Goal: Transaction & Acquisition: Obtain resource

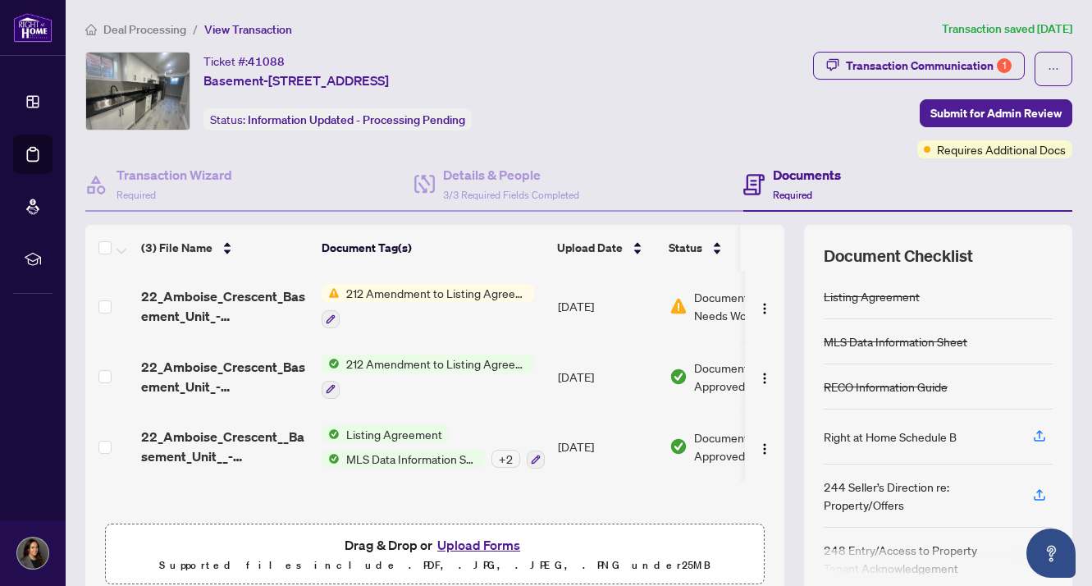
click at [446, 292] on span "212 Amendment to Listing Agreement - Authority to Offer for Lease Price Change/…" at bounding box center [437, 293] width 195 height 18
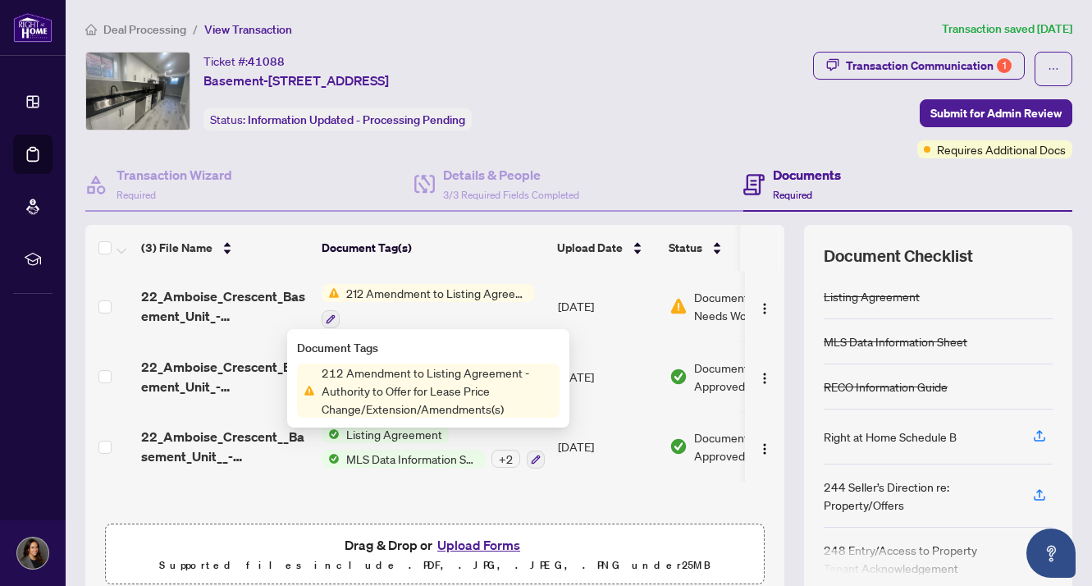
click at [423, 392] on span "212 Amendment to Listing Agreement - Authority to Offer for Lease Price Change/…" at bounding box center [437, 391] width 245 height 54
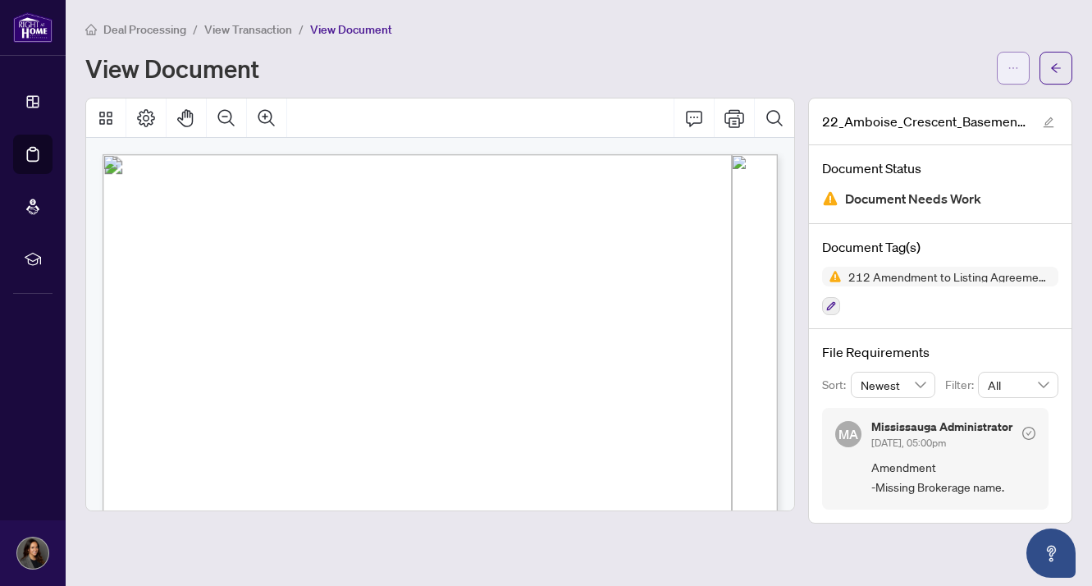
click at [1019, 69] on icon "ellipsis" at bounding box center [1013, 67] width 11 height 11
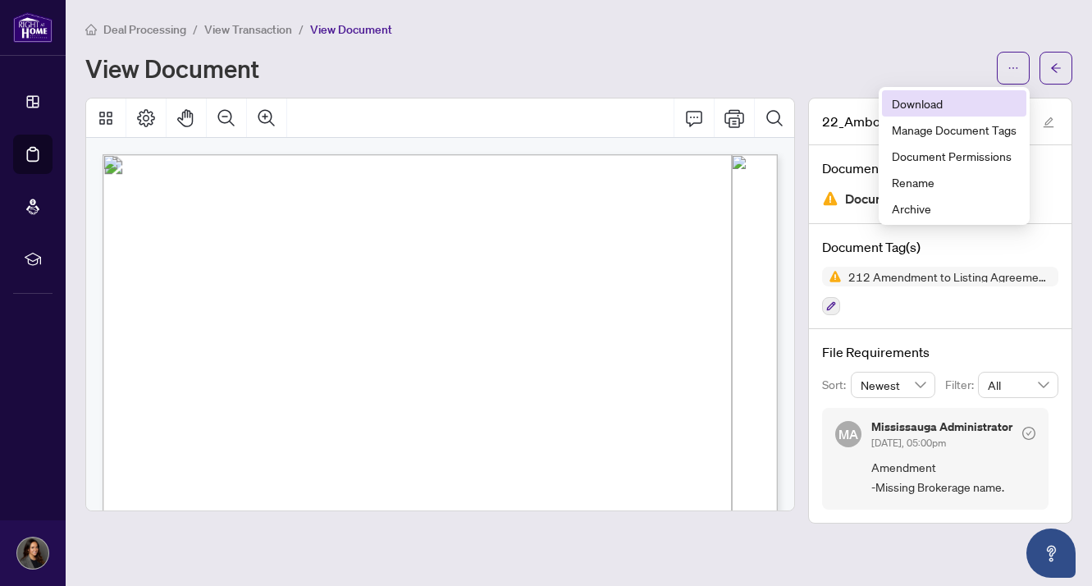
click at [928, 104] on span "Download" at bounding box center [954, 103] width 125 height 18
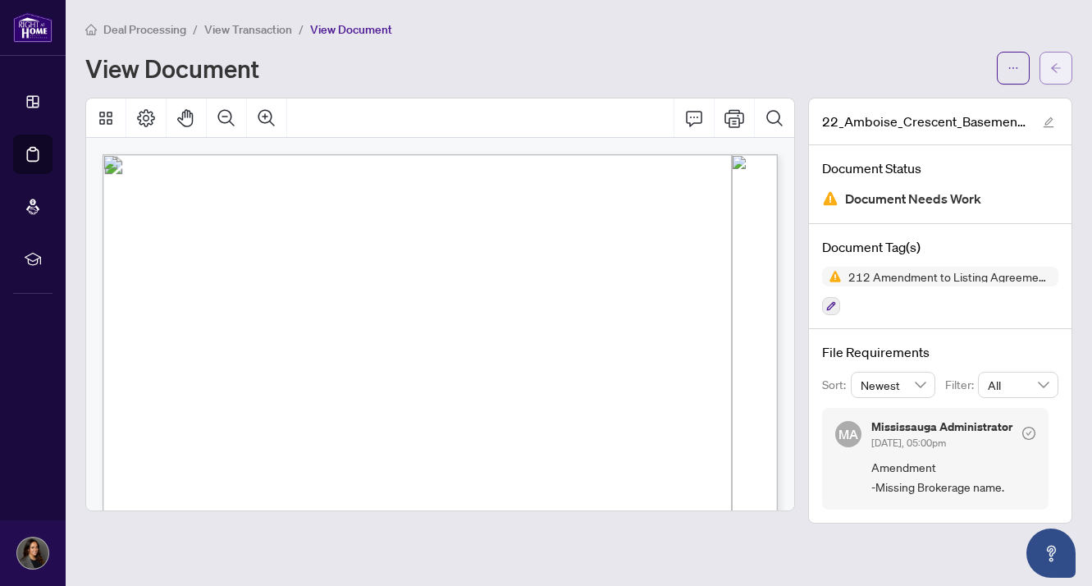
click at [1057, 62] on icon "arrow-left" at bounding box center [1056, 67] width 11 height 11
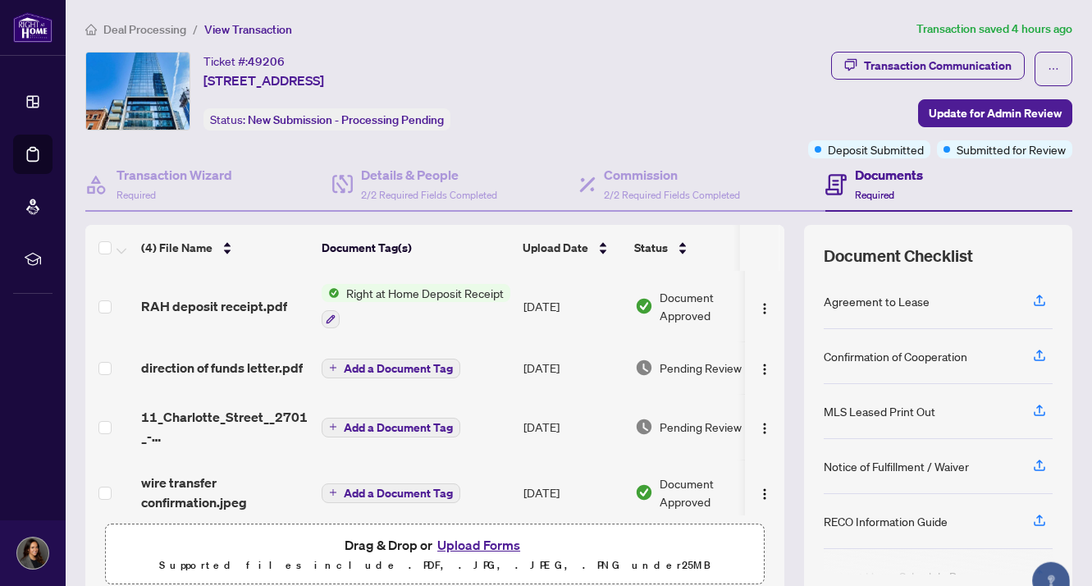
click at [410, 289] on span "Right at Home Deposit Receipt" at bounding box center [425, 293] width 171 height 18
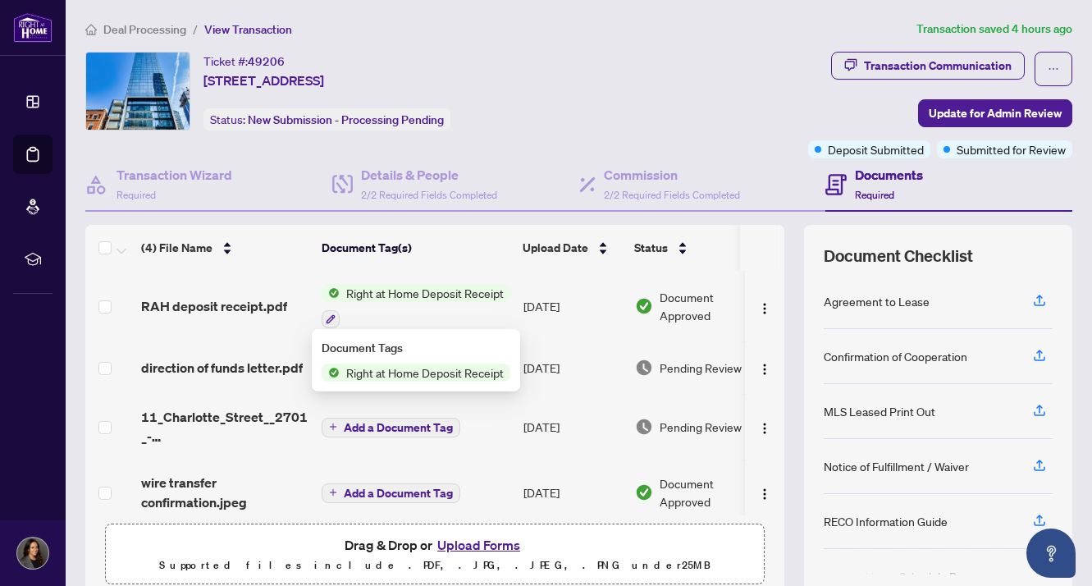
click at [401, 376] on span "Right at Home Deposit Receipt" at bounding box center [425, 373] width 171 height 18
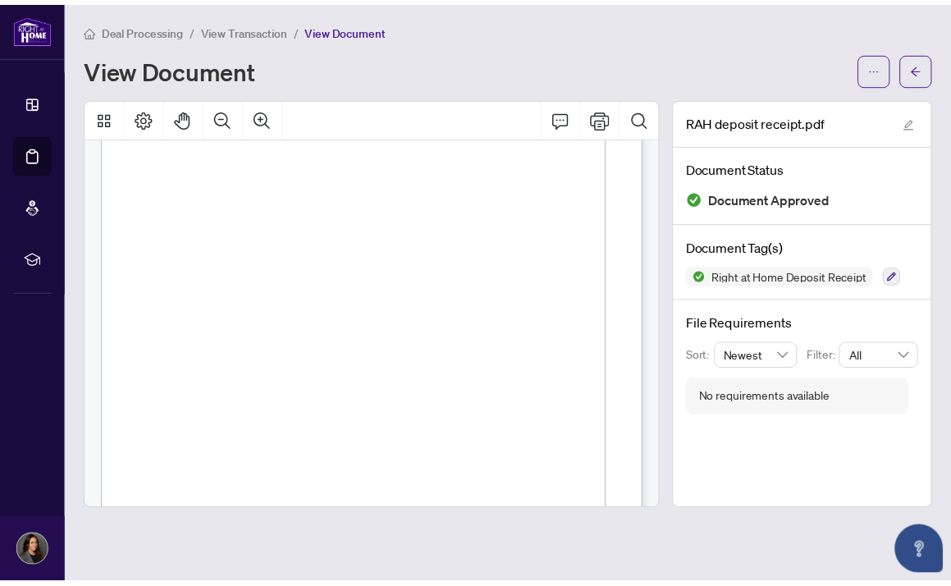
scroll to position [151, 0]
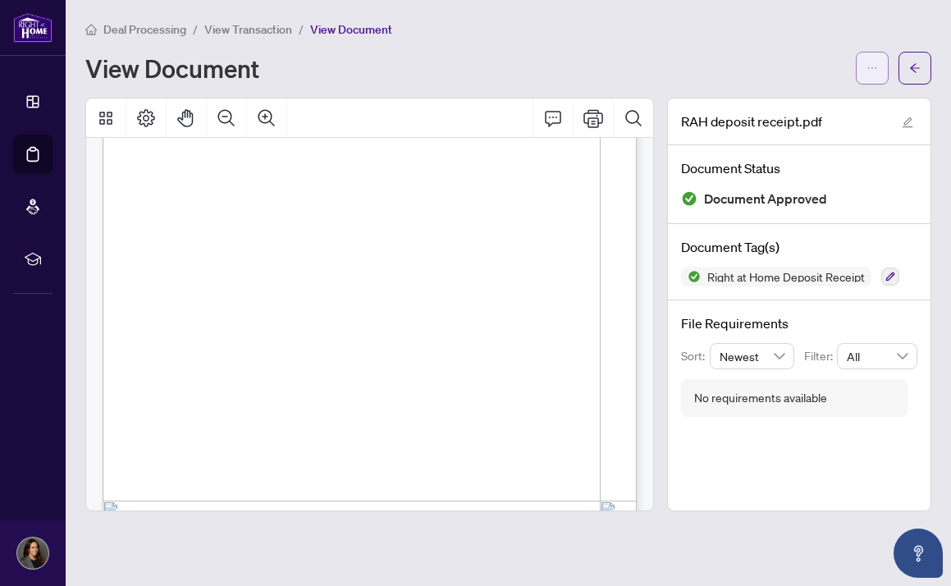
click at [873, 71] on icon "ellipsis" at bounding box center [872, 67] width 11 height 11
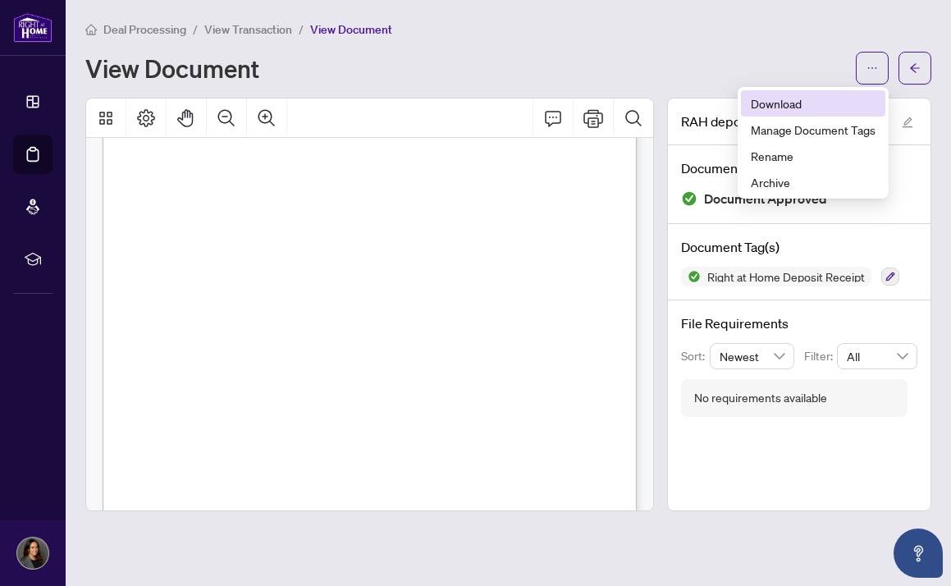
click at [795, 109] on span "Download" at bounding box center [813, 103] width 125 height 18
